Goal: Ask a question

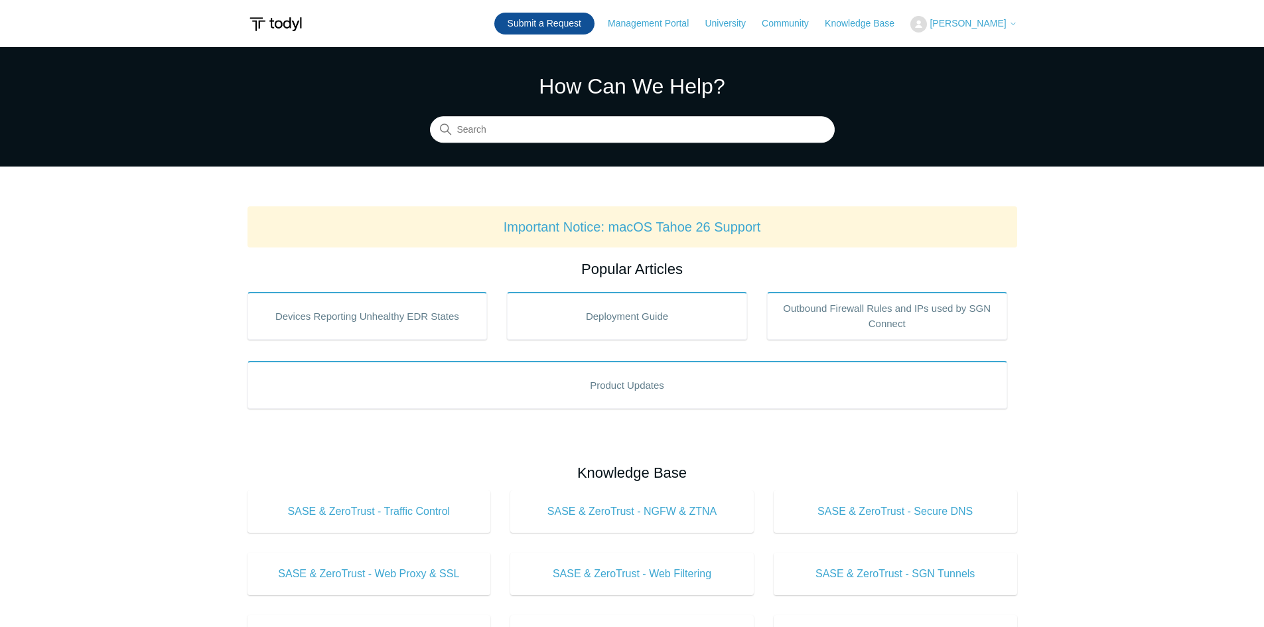
click at [569, 24] on link "Submit a Request" at bounding box center [544, 24] width 100 height 22
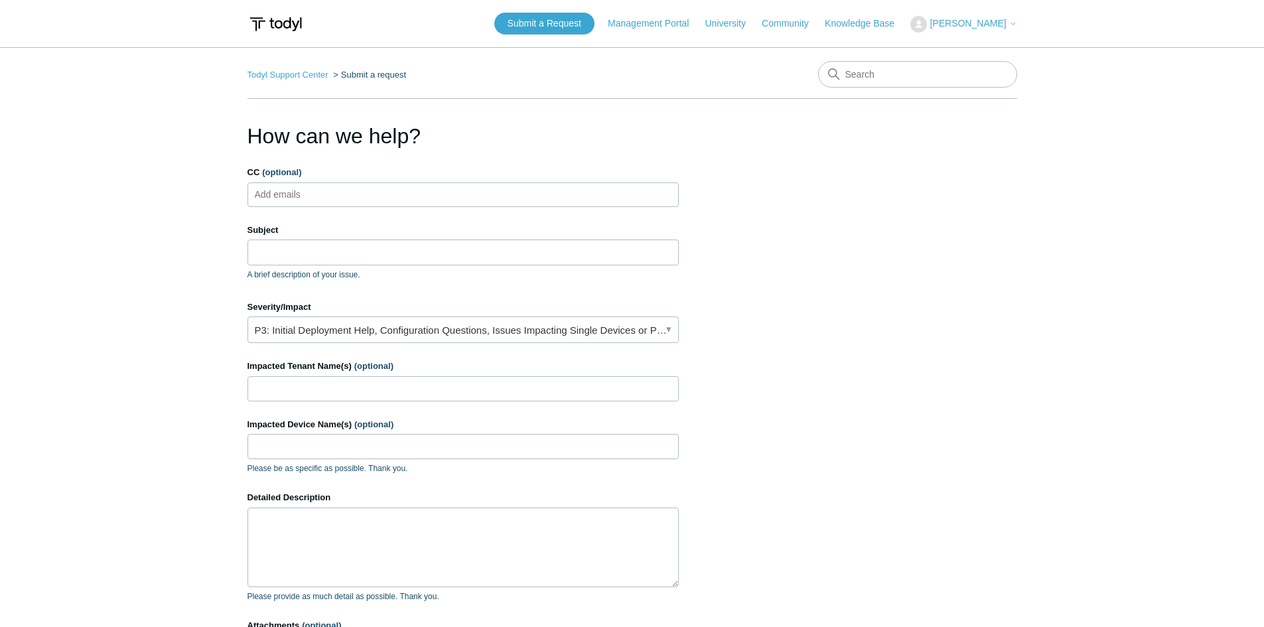
click at [279, 196] on input "CC (optional)" at bounding box center [288, 194] width 79 height 20
type input "[PERSON_NAME][EMAIL_ADDRESS][DOMAIN_NAME]"
click at [301, 249] on input "Subject" at bounding box center [462, 252] width 431 height 25
paste input "SFO Todyl SGN Identity"
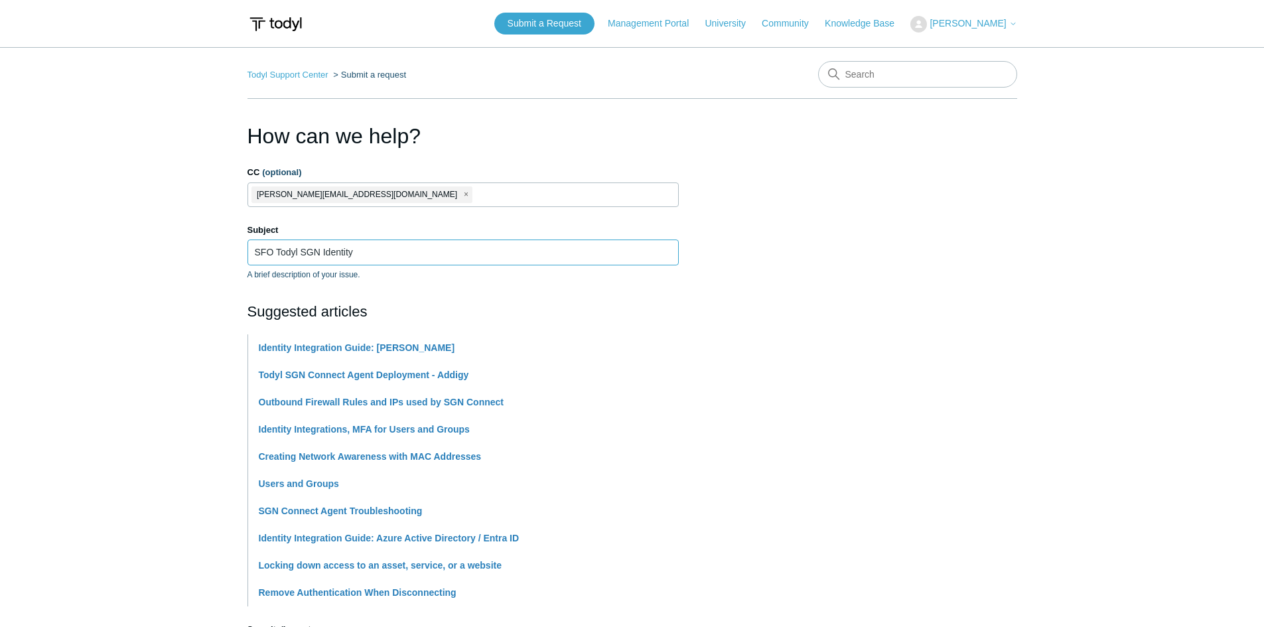
click at [391, 255] on input "SFO Todyl SGN Identity" at bounding box center [462, 252] width 431 height 25
paste input "tenant sfostax.com"
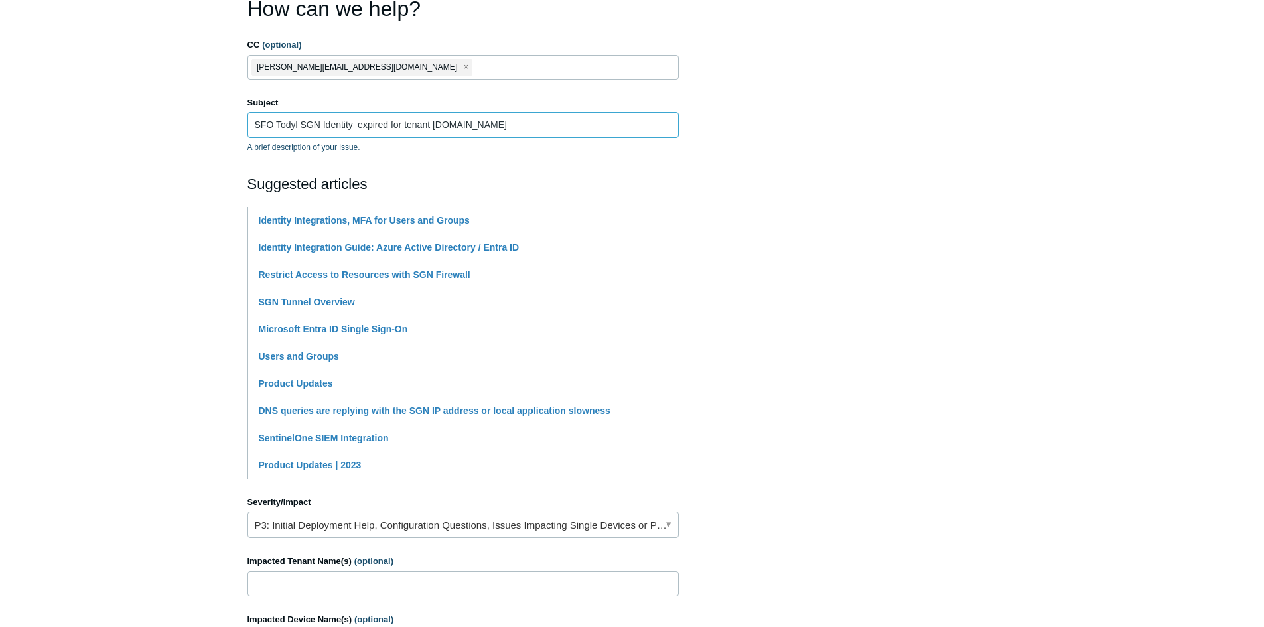
scroll to position [133, 0]
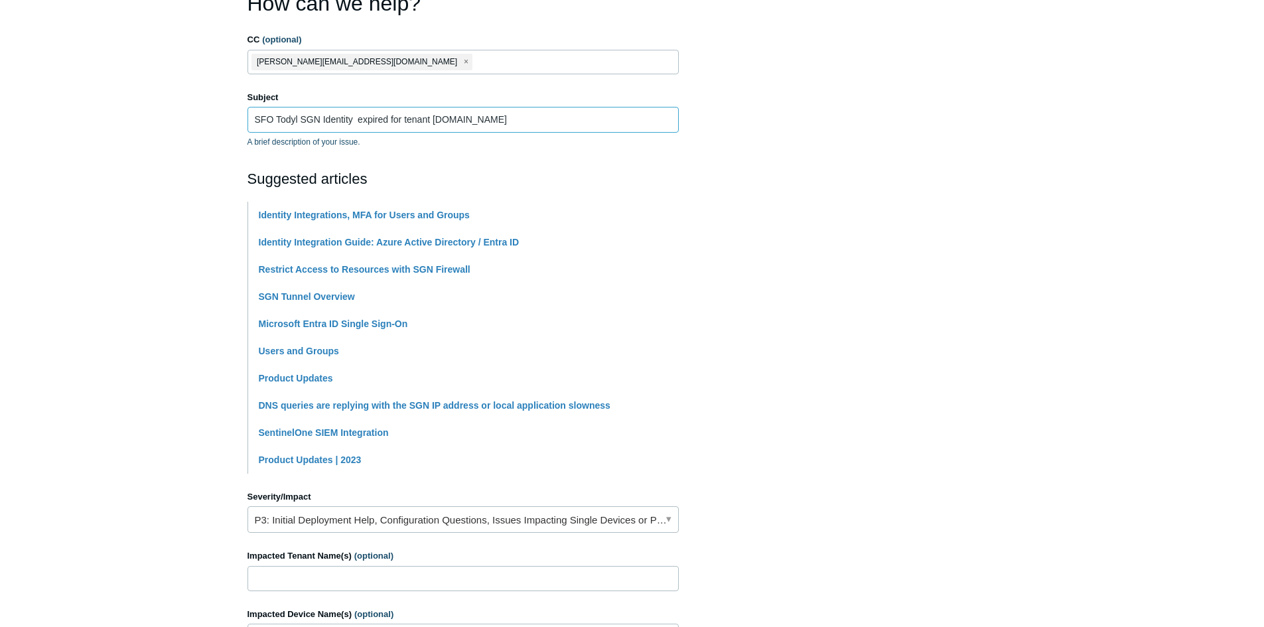
type input "SFO Todyl SGN Identity expired for tenant [DOMAIN_NAME]"
click at [956, 453] on section "How can we help? CC (optional) krutal@rclick.com Subject SFO Todyl SGN Identity…" at bounding box center [632, 454] width 770 height 934
click at [508, 520] on link "P3: Initial Deployment Help, Configuration Questions, Issues Impacting Single D…" at bounding box center [462, 519] width 431 height 27
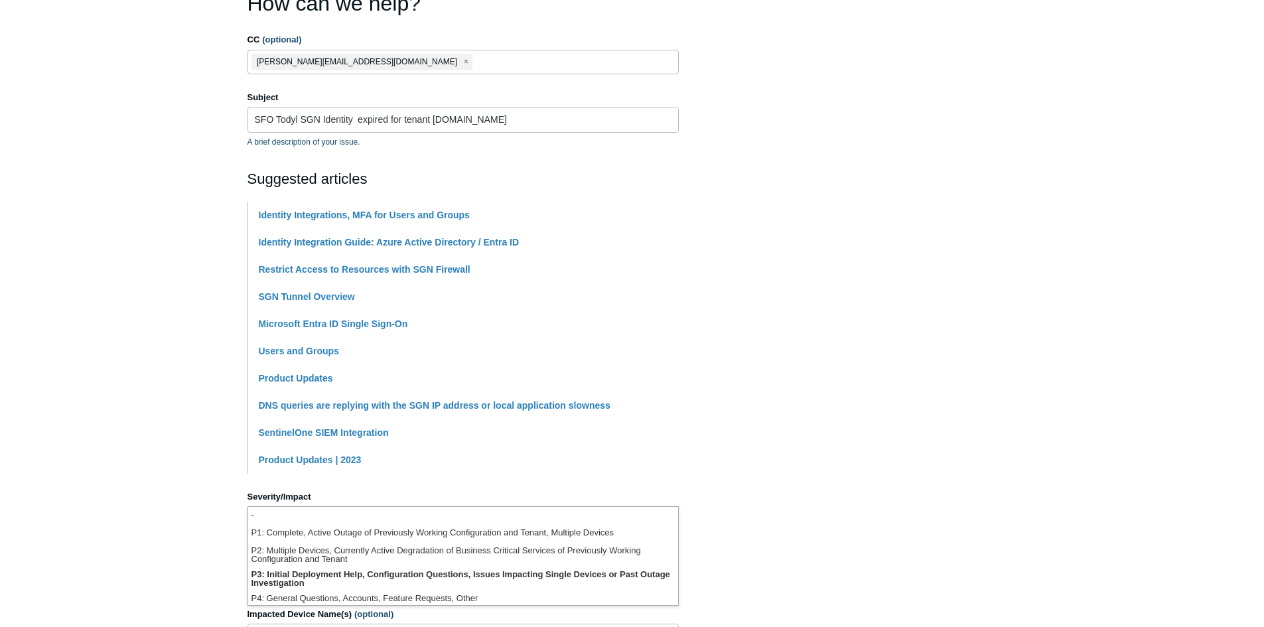
scroll to position [3, 0]
click at [393, 572] on li "P3: Initial Deployment Help, Configuration Questions, Issues Impacting Single D…" at bounding box center [463, 575] width 430 height 24
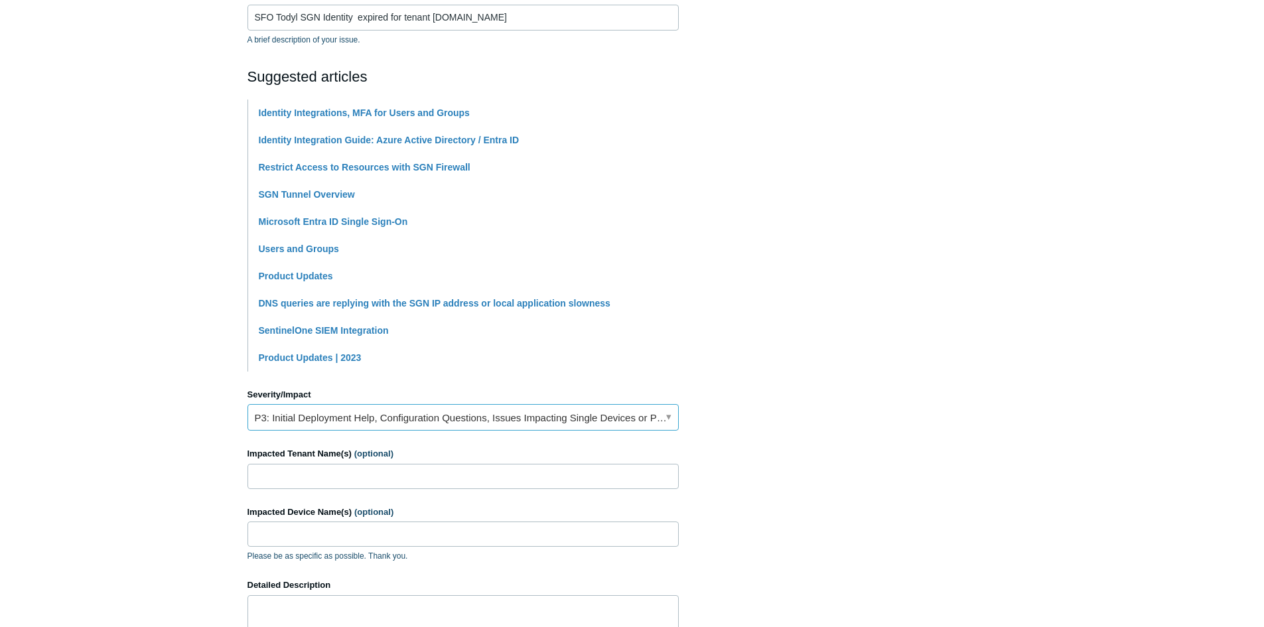
scroll to position [265, 0]
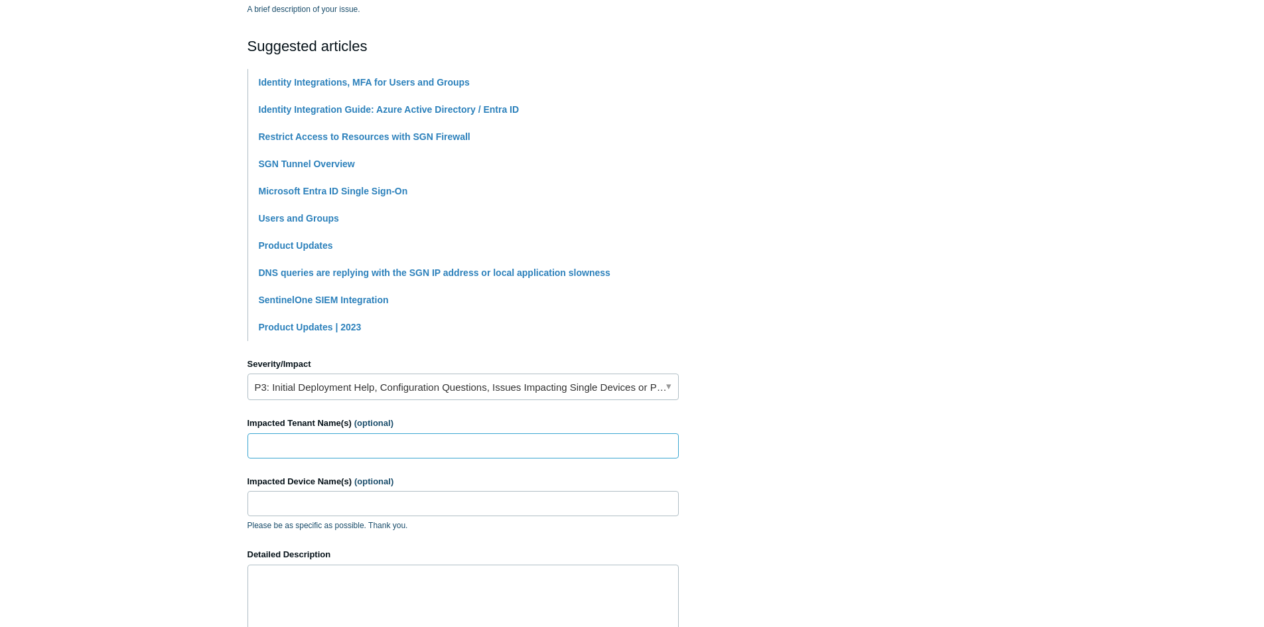
click at [269, 443] on input "Impacted Tenant Name(s) (optional)" at bounding box center [462, 445] width 431 height 25
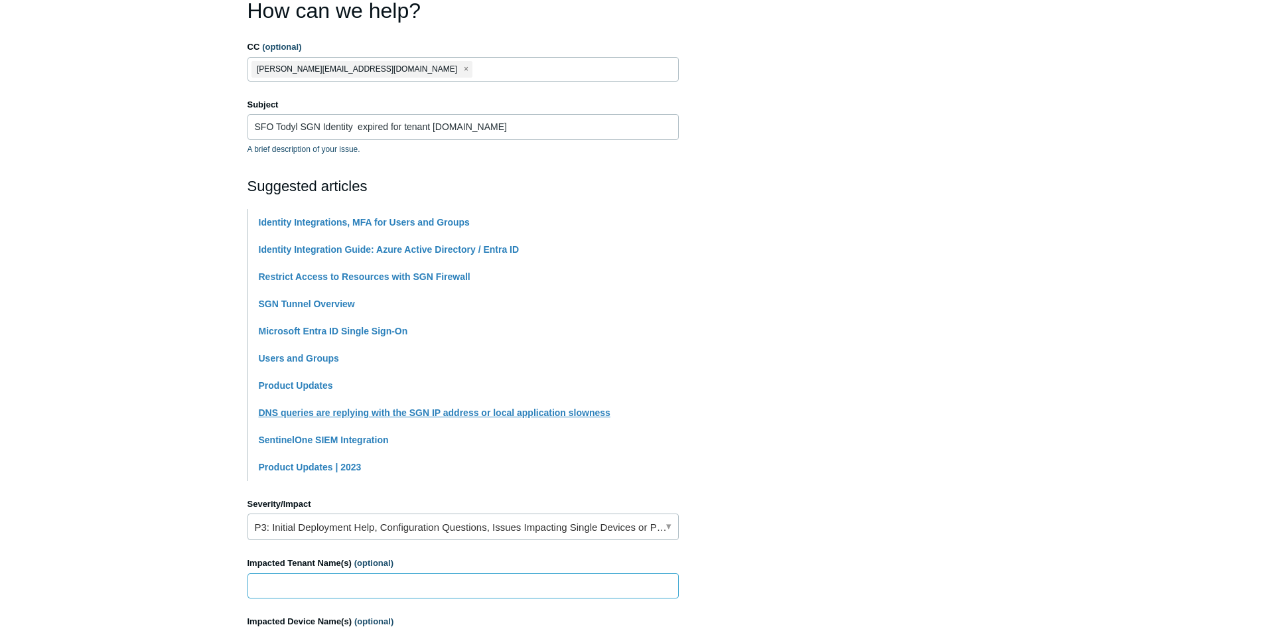
scroll to position [0, 0]
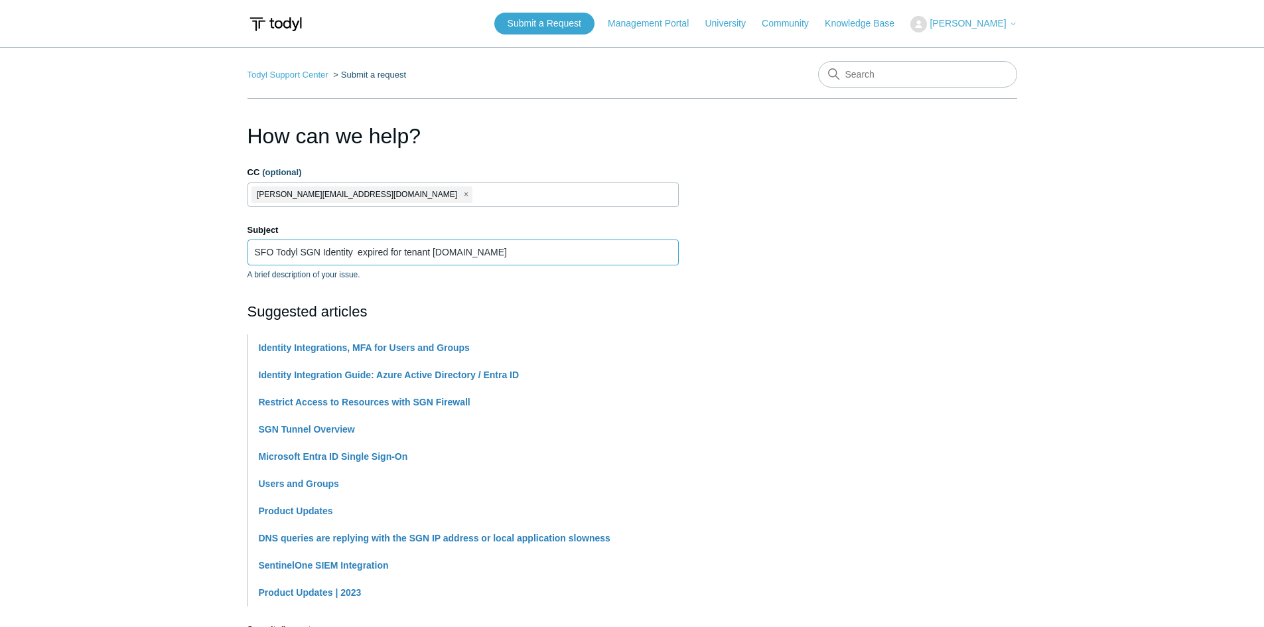
drag, startPoint x: 434, startPoint y: 251, endPoint x: 486, endPoint y: 249, distance: 51.8
click at [486, 249] on input "SFO Todyl SGN Identity expired for tenant sfostax.com" at bounding box center [462, 252] width 431 height 25
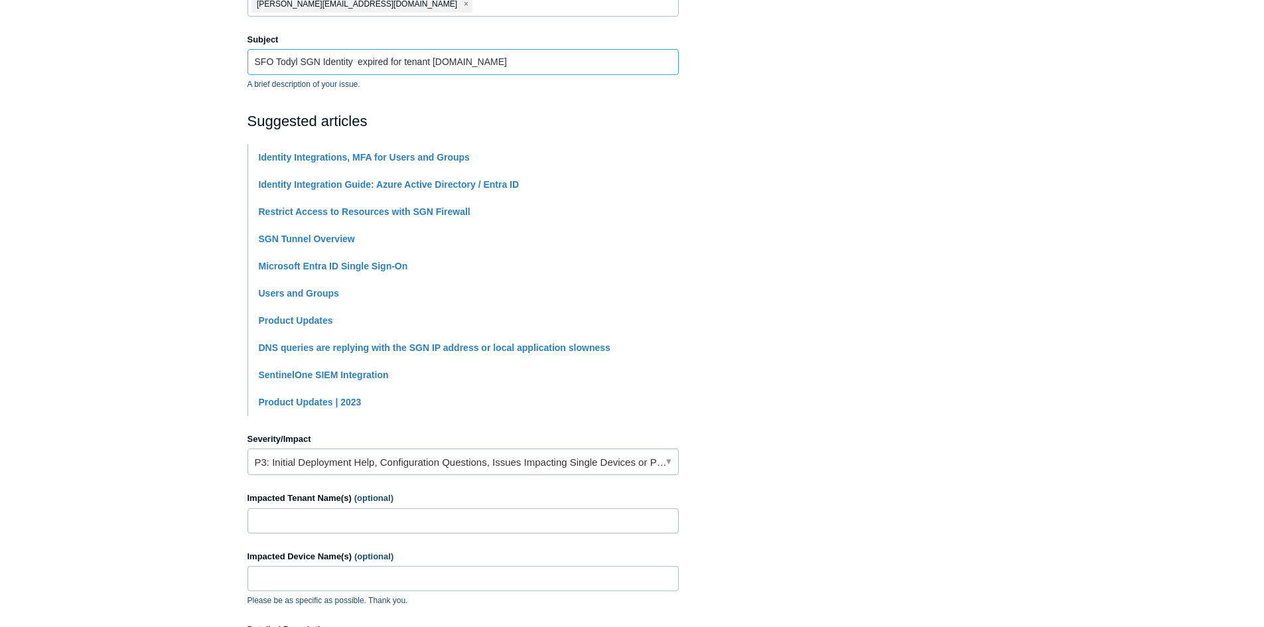
scroll to position [265, 0]
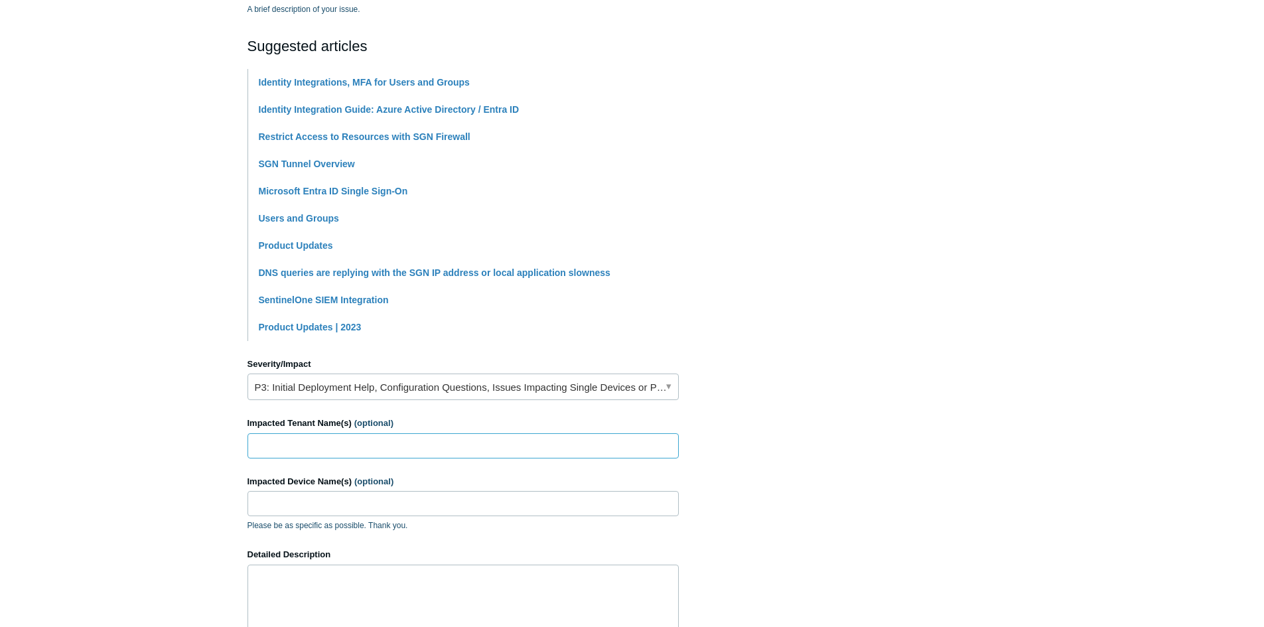
click at [322, 444] on input "Impacted Tenant Name(s) (optional)" at bounding box center [462, 445] width 431 height 25
paste input "sfostax.com"
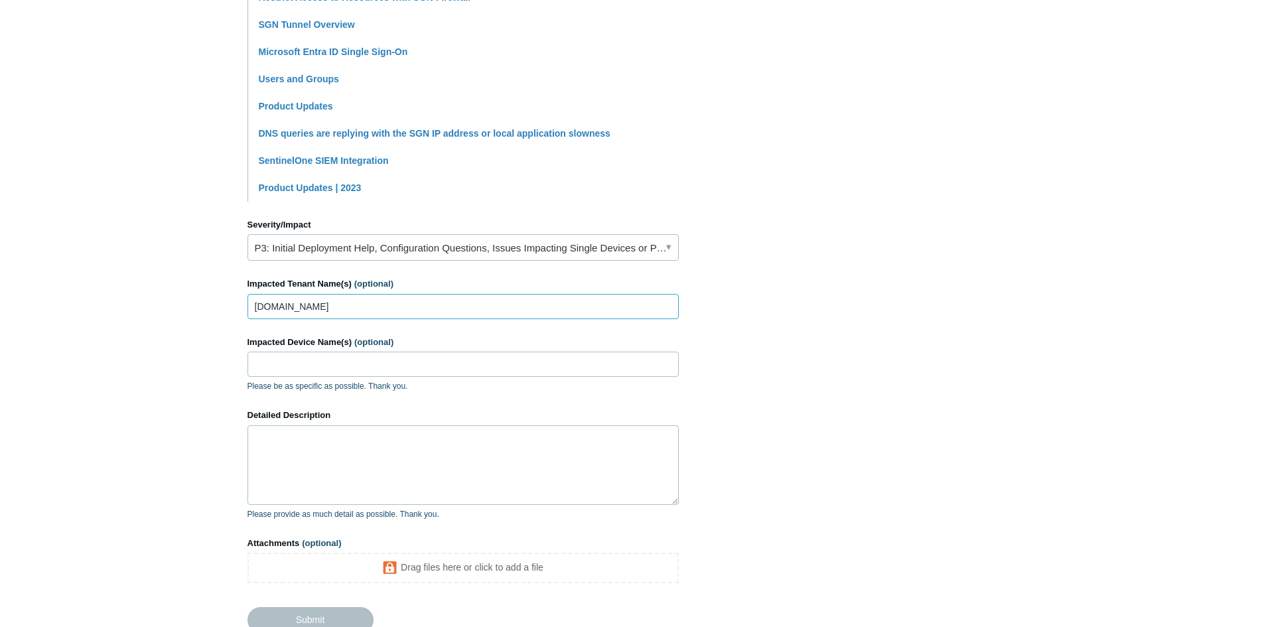
scroll to position [464, 0]
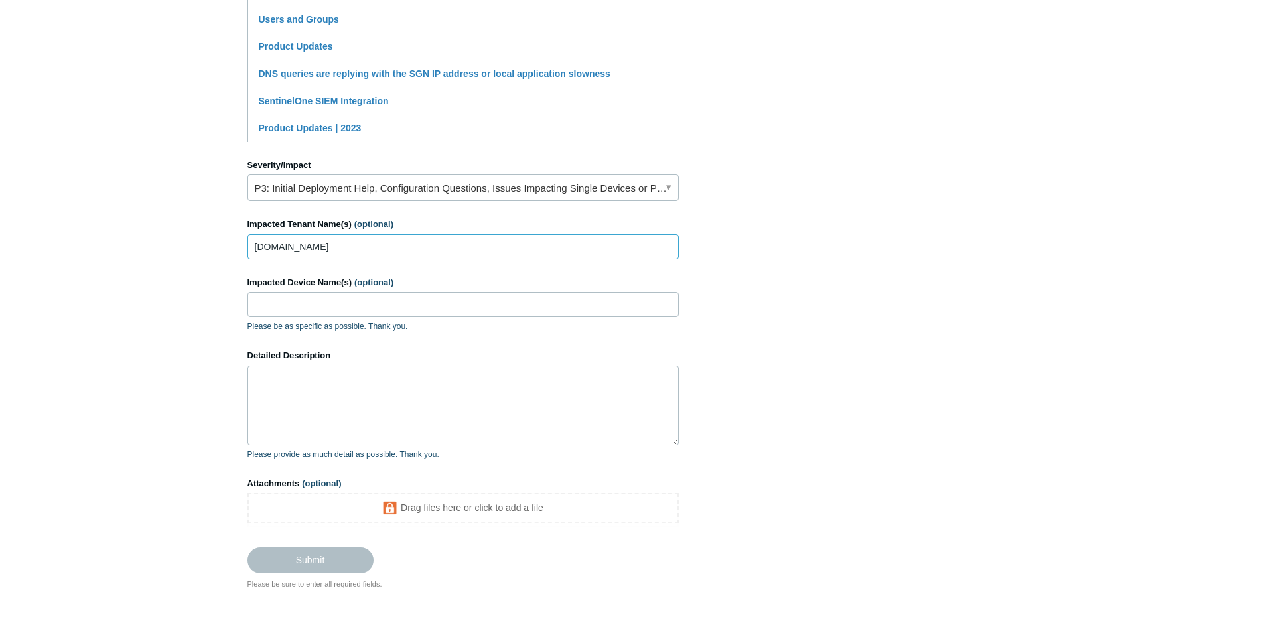
type input "sfostax.com"
click at [421, 392] on textarea "Detailed Description" at bounding box center [462, 406] width 431 height 80
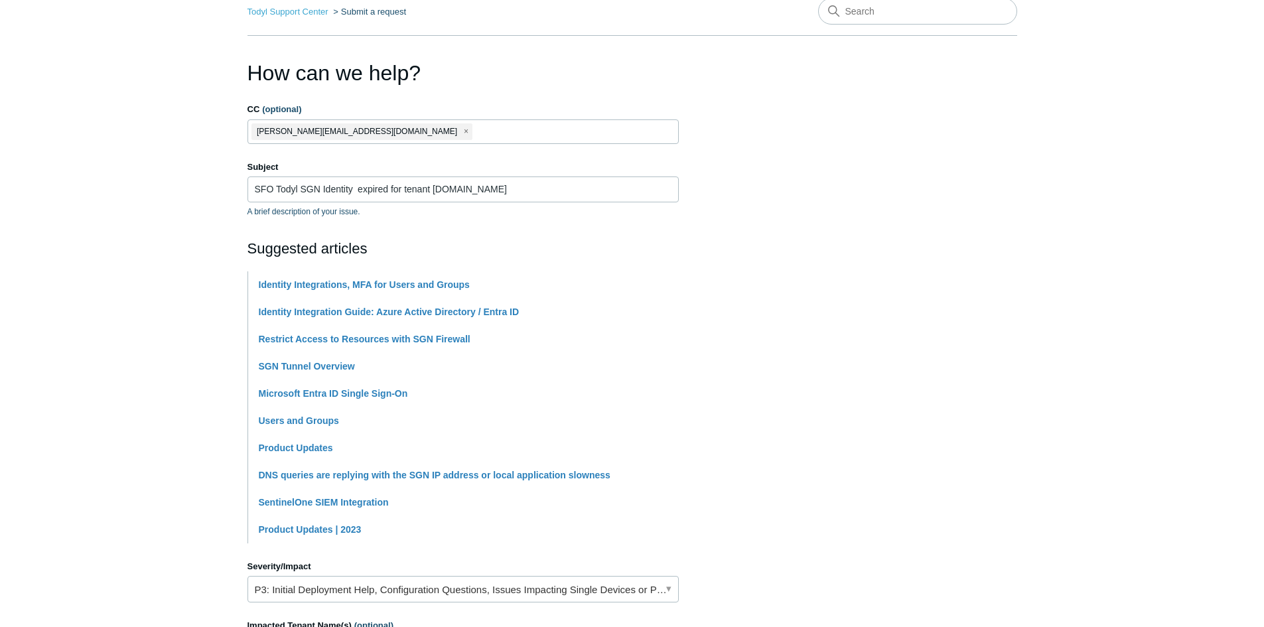
scroll to position [0, 0]
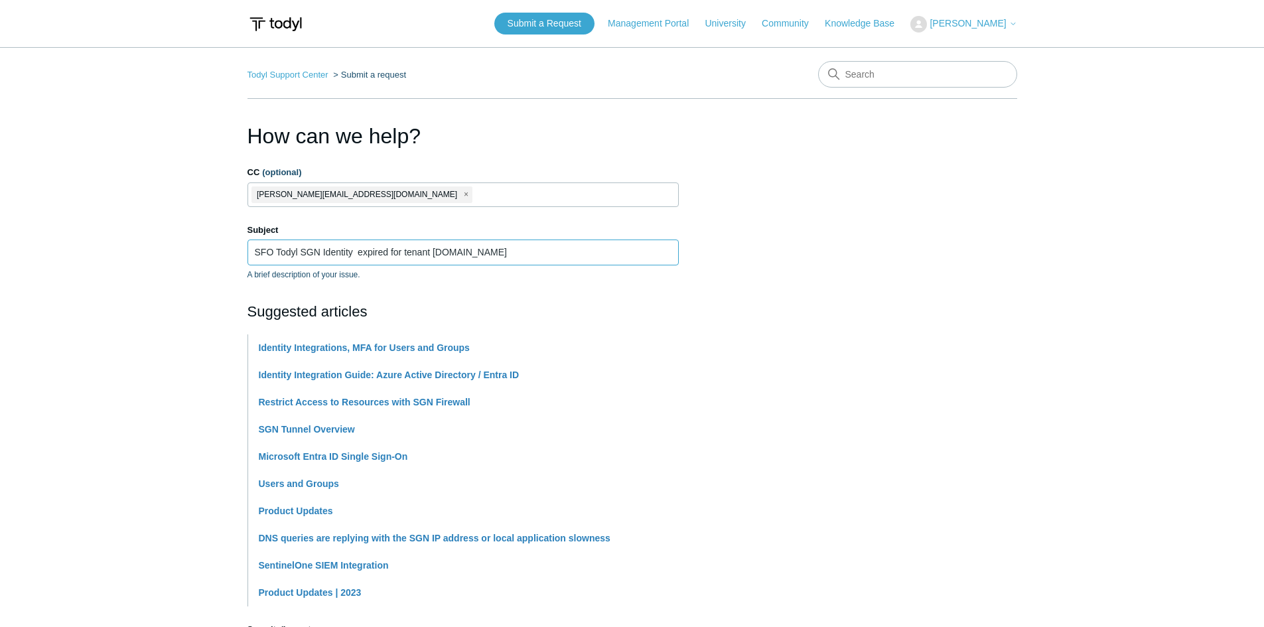
click at [334, 257] on input "SFO Todyl SGN Identity expired for tenant sfostax.com" at bounding box center [462, 252] width 431 height 25
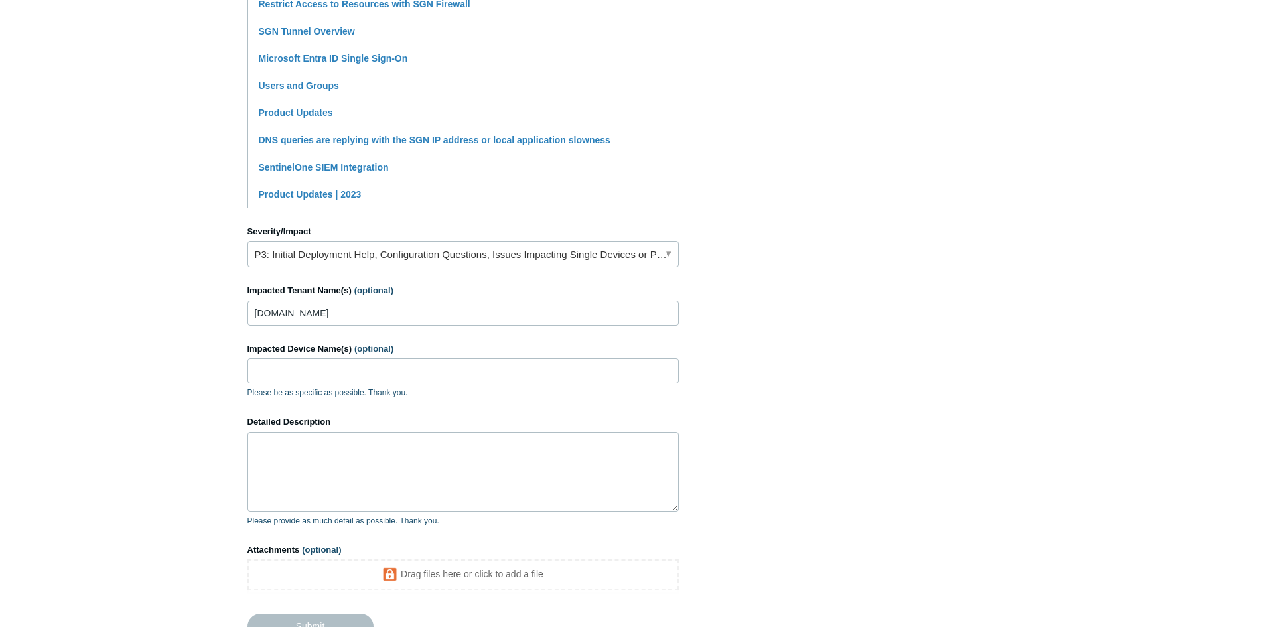
scroll to position [519, 0]
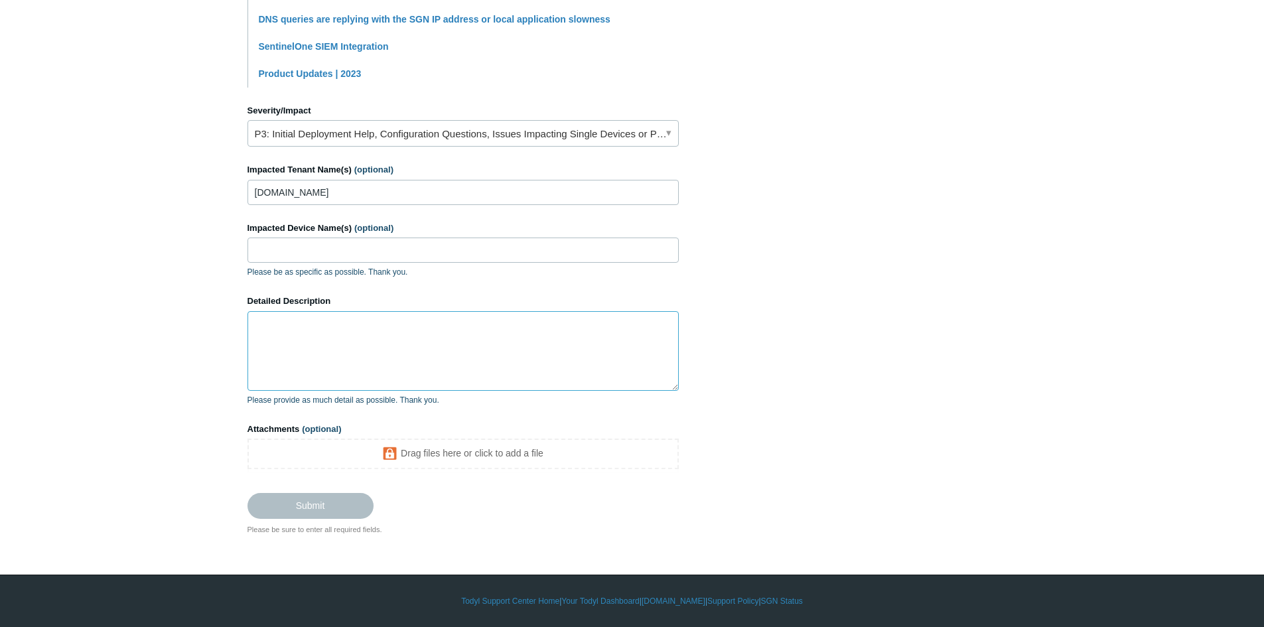
click at [363, 350] on textarea "Detailed Description" at bounding box center [462, 351] width 431 height 80
paste textarea "SFO Todyl SGN Identity expired for tenant sfostax.com"
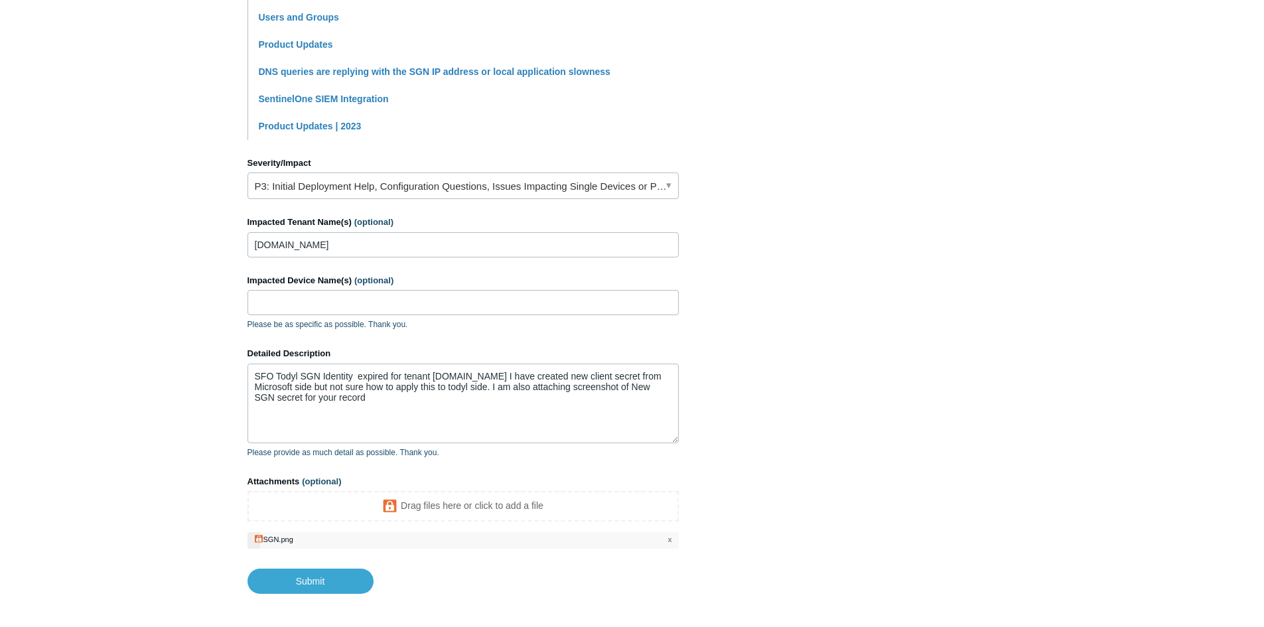
scroll to position [526, 0]
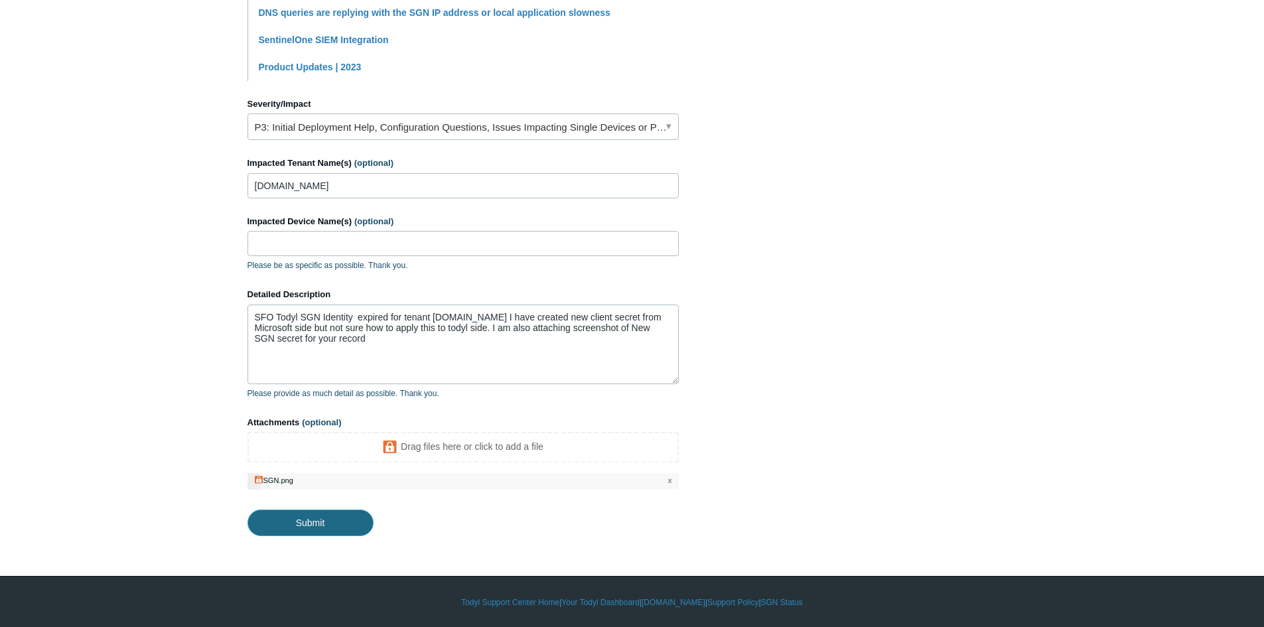
click at [308, 524] on input "Submit" at bounding box center [310, 523] width 126 height 27
click at [324, 527] on input "Submit" at bounding box center [310, 523] width 126 height 27
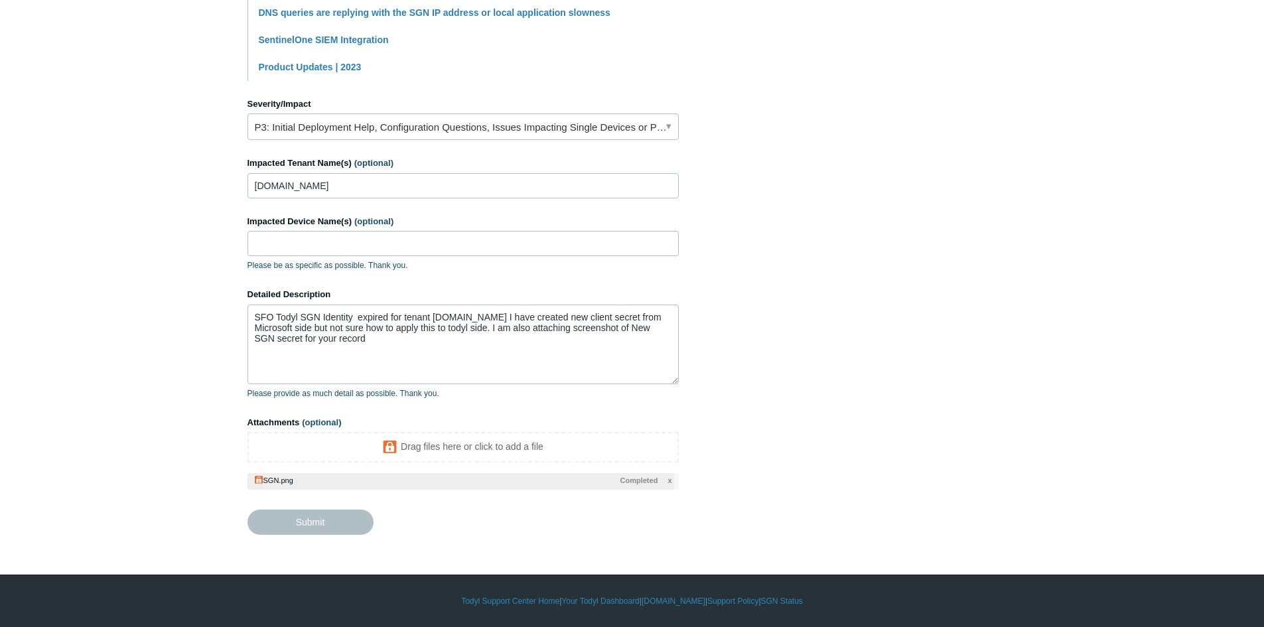
type textarea "SFO Todyl SGN Identity expired for tenant sfostax.com I have created new client…"
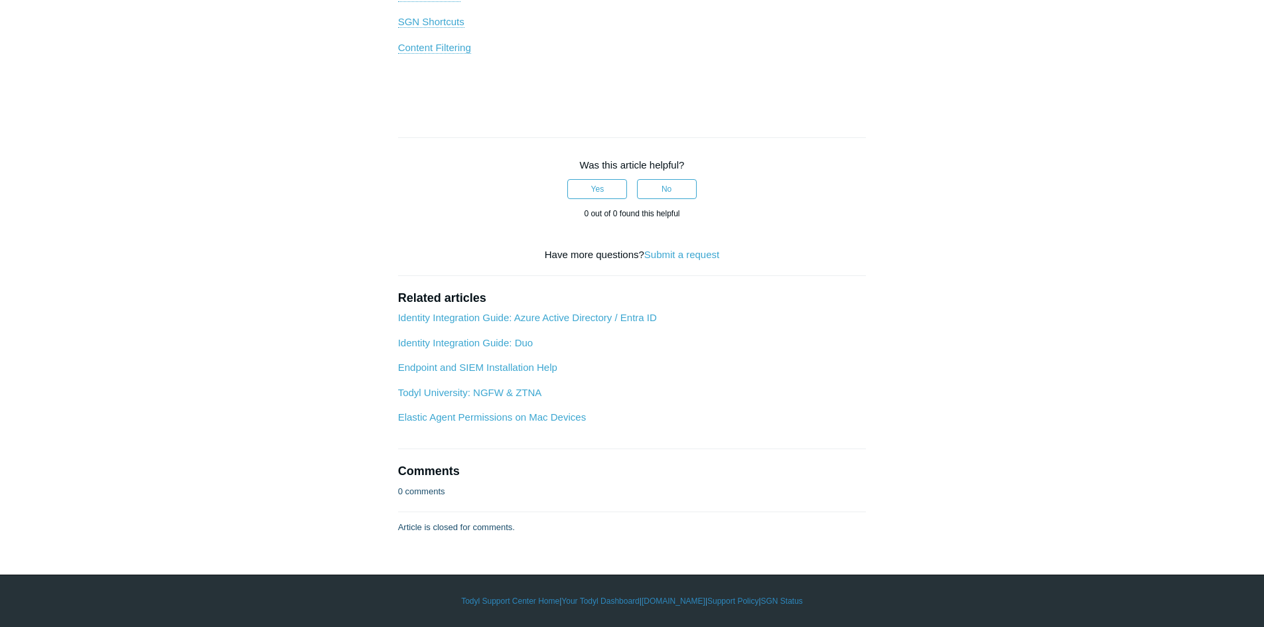
scroll to position [1858, 0]
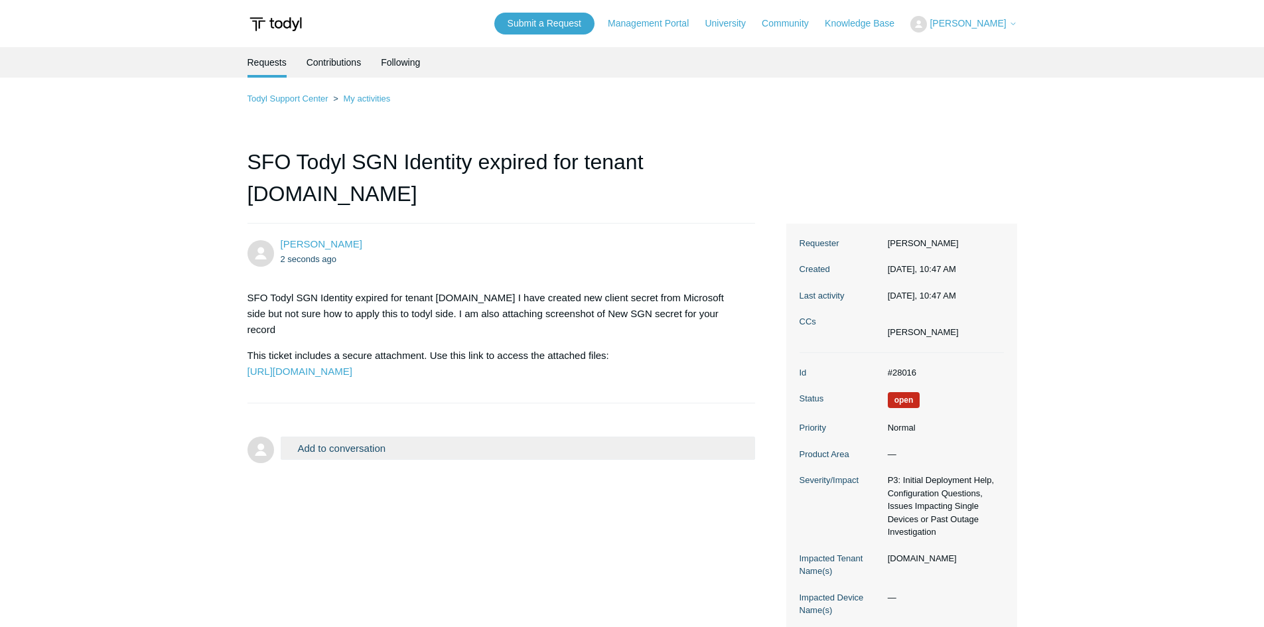
click at [898, 397] on span "Open" at bounding box center [904, 400] width 33 height 16
click at [674, 28] on link "Management Portal" at bounding box center [655, 24] width 94 height 14
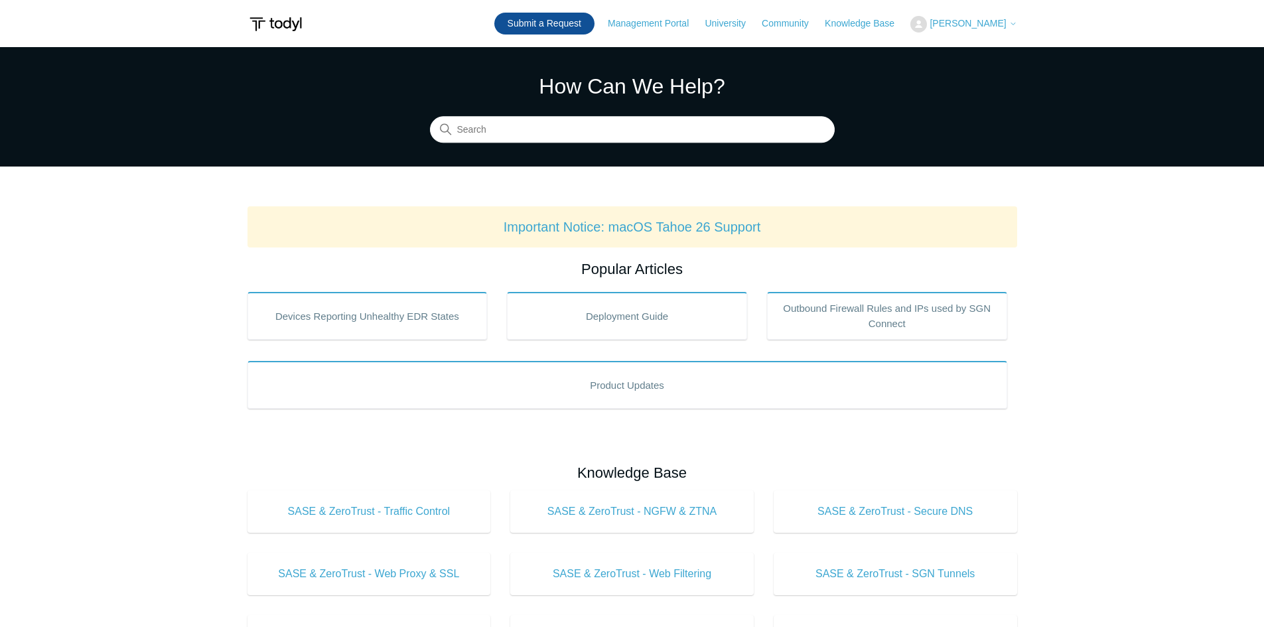
click at [551, 25] on link "Submit a Request" at bounding box center [544, 24] width 100 height 22
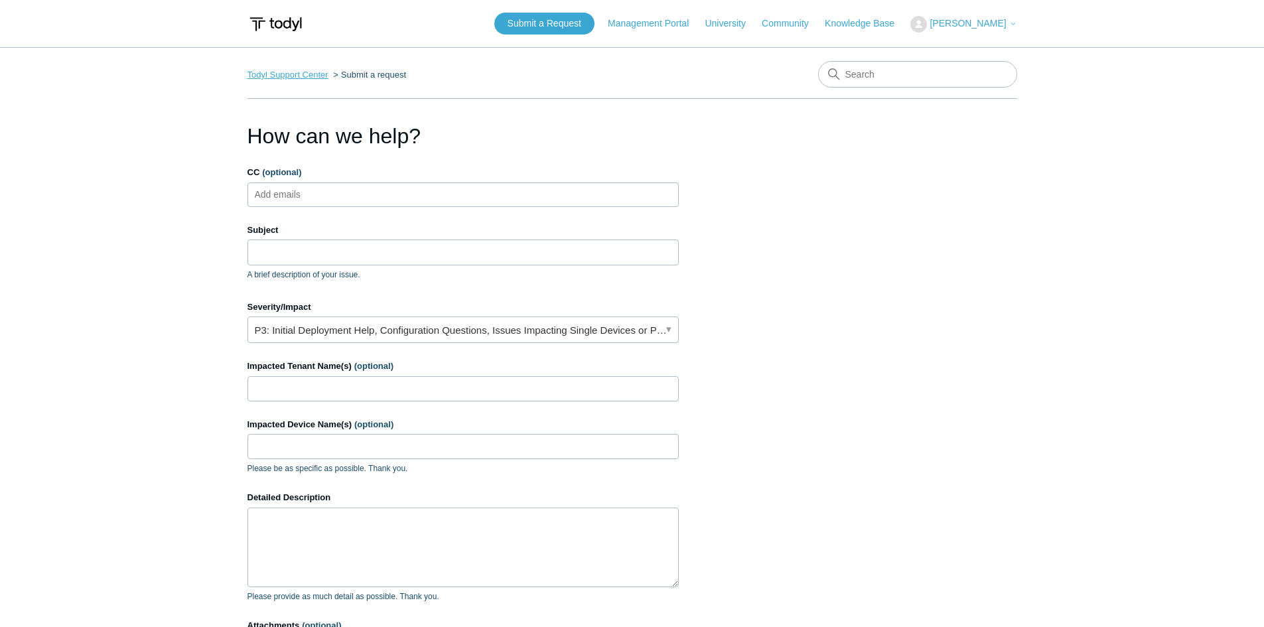
click at [307, 76] on link "Todyl Support Center" at bounding box center [287, 75] width 81 height 10
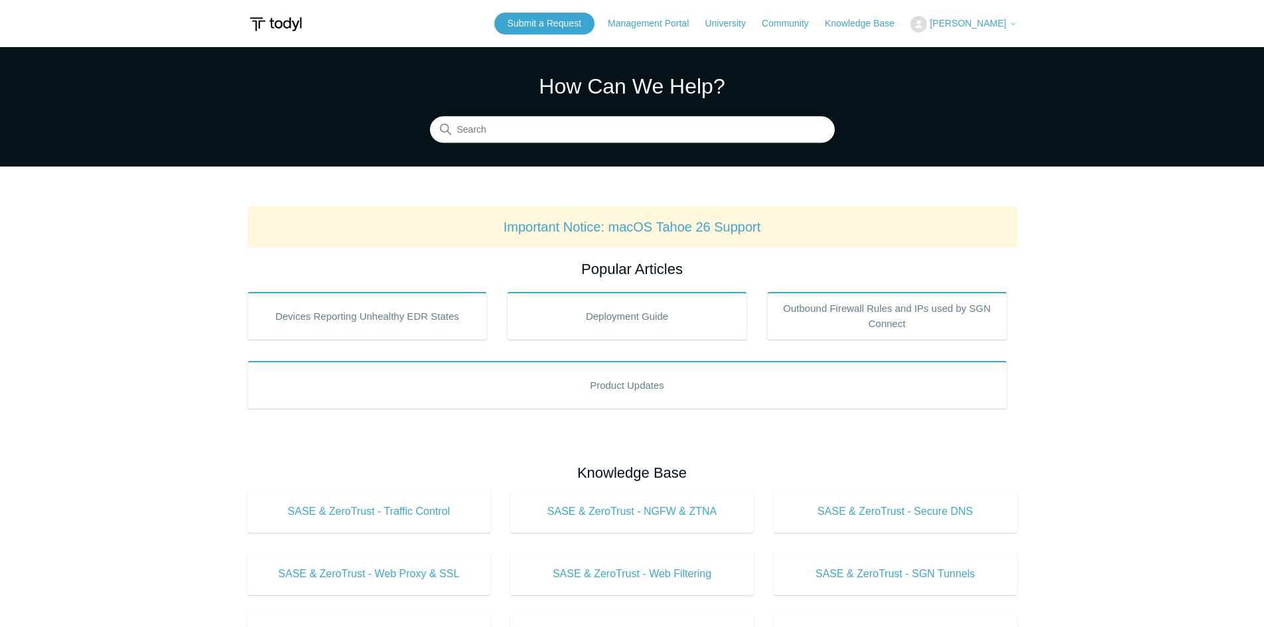
click at [999, 25] on span "[PERSON_NAME]" at bounding box center [968, 23] width 76 height 11
click at [986, 50] on link "My Support Requests" at bounding box center [975, 51] width 129 height 23
